Goal: Information Seeking & Learning: Learn about a topic

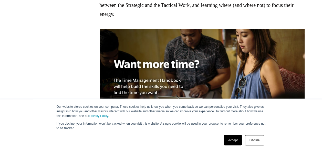
scroll to position [464, 0]
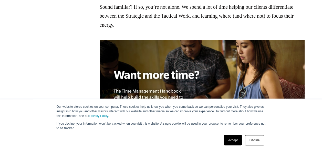
drag, startPoint x: 235, startPoint y: 139, endPoint x: 230, endPoint y: 139, distance: 5.4
click at [235, 139] on link "Accept" at bounding box center [233, 140] width 18 height 10
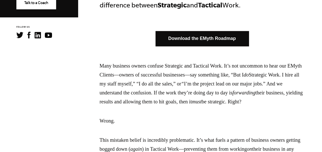
scroll to position [310, 0]
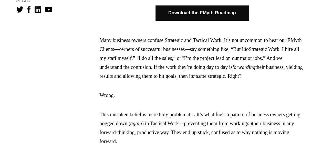
drag, startPoint x: 142, startPoint y: 73, endPoint x: 153, endPoint y: 82, distance: 14.2
click at [153, 81] on p "Many business owners confuse Strategic and Tactical Work. It’s not uncommon to …" at bounding box center [202, 58] width 205 height 45
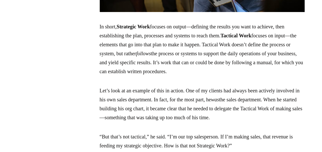
scroll to position [618, 0]
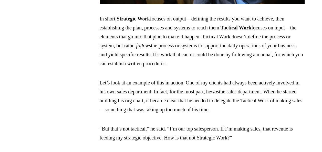
drag, startPoint x: 83, startPoint y: 25, endPoint x: 263, endPoint y: 72, distance: 186.0
click at [263, 72] on section "One of the most transformative ideas I help business owners understand is the d…" at bounding box center [202, 97] width 240 height 934
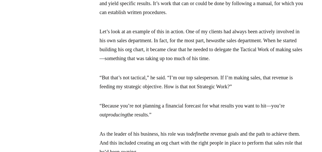
scroll to position [695, 0]
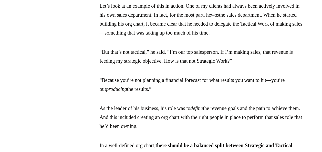
drag, startPoint x: 86, startPoint y: 92, endPoint x: 163, endPoint y: 107, distance: 79.0
click at [163, 107] on section "One of the most transformative ideas I help business owners understand is the d…" at bounding box center [202, 21] width 240 height 934
click at [87, 121] on section "One of the most transformative ideas I help business owners understand is the d…" at bounding box center [202, 21] width 240 height 934
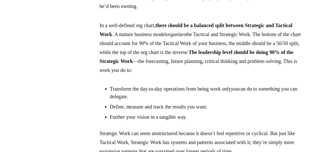
scroll to position [823, 0]
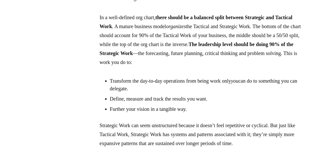
drag, startPoint x: 98, startPoint y: 99, endPoint x: 154, endPoint y: 106, distance: 56.3
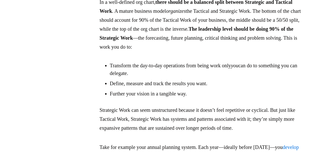
scroll to position [874, 0]
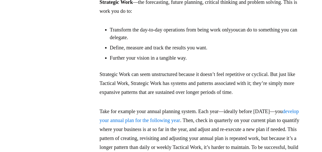
drag, startPoint x: 94, startPoint y: 93, endPoint x: 292, endPoint y: 110, distance: 198.9
click at [79, 100] on nav "VIEW BY TOPIC Business Coaching Business Growth Business Partnerships Business …" at bounding box center [41, 75] width 82 height 1853
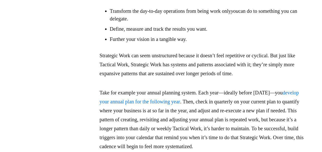
scroll to position [900, 0]
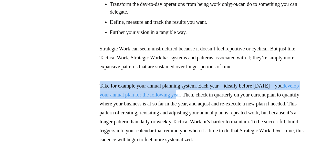
drag, startPoint x: 94, startPoint y: 102, endPoint x: 211, endPoint y: 110, distance: 116.6
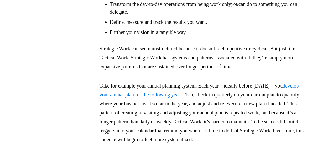
drag, startPoint x: 211, startPoint y: 110, endPoint x: 258, endPoint y: 117, distance: 48.1
click at [258, 117] on p "Take for example your annual planning system. Each year—ideally before [DATE]—y…" at bounding box center [202, 112] width 205 height 63
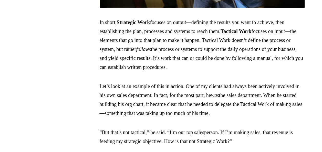
scroll to position [618, 0]
